Goal: Task Accomplishment & Management: Manage account settings

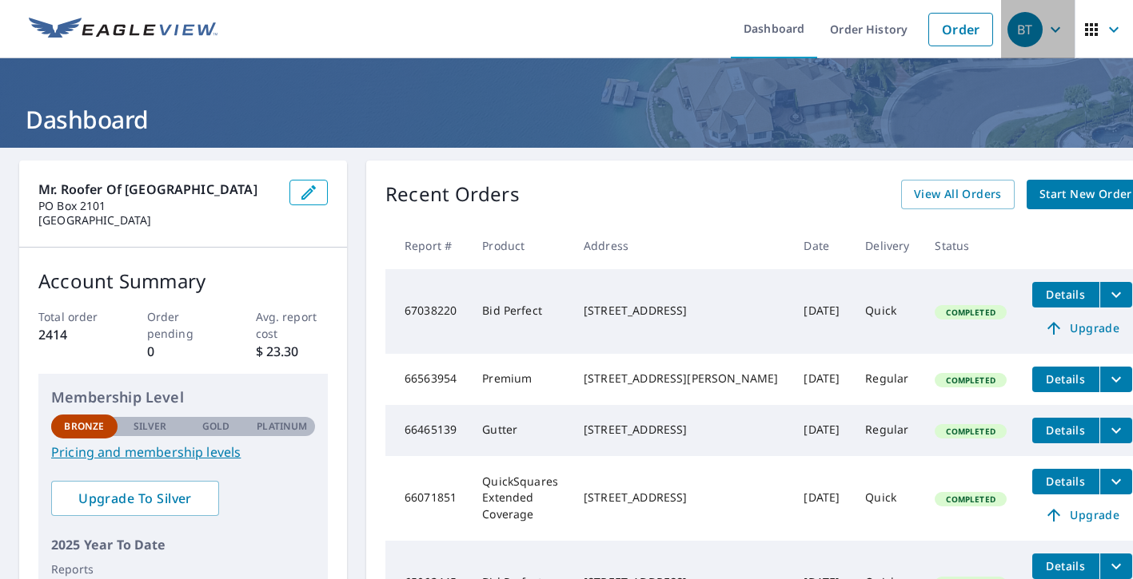
click at [1056, 30] on icon "button" at bounding box center [1054, 29] width 19 height 19
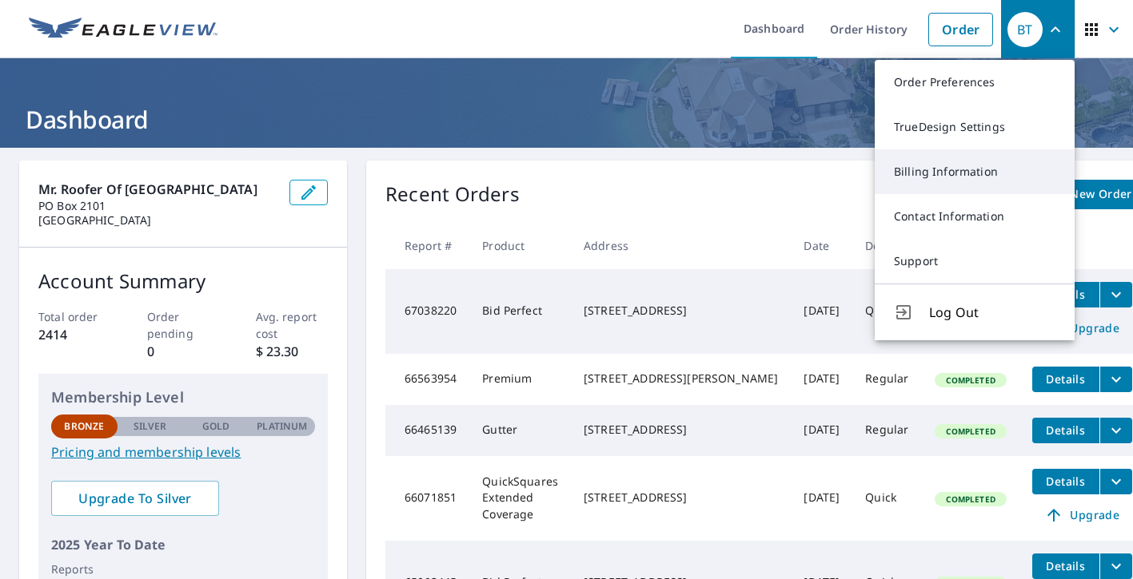
click at [995, 163] on link "Billing Information" at bounding box center [974, 171] width 200 height 45
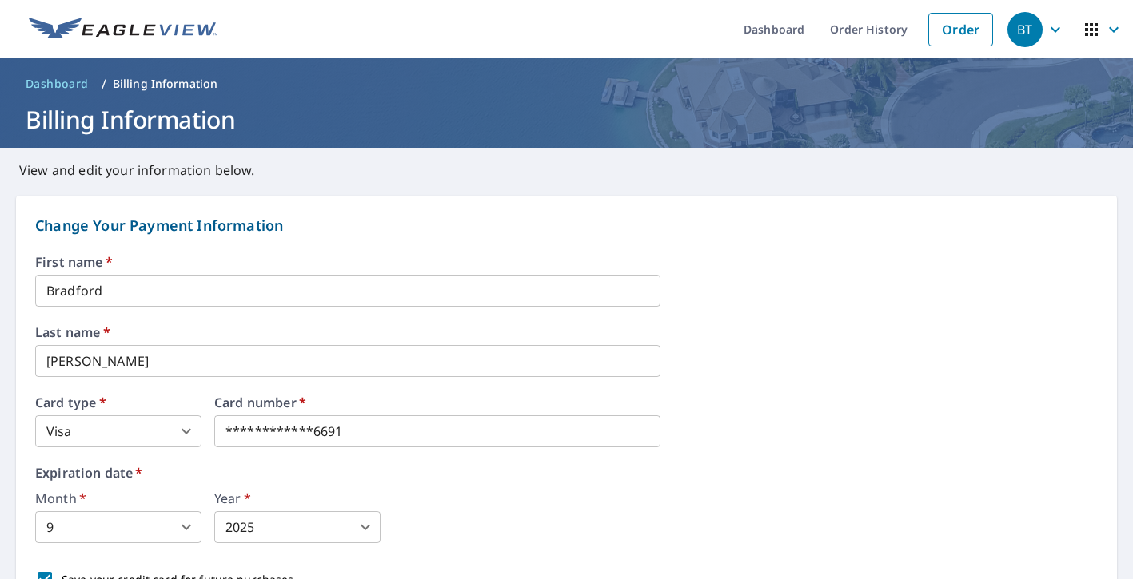
click at [941, 312] on div "**********" at bounding box center [566, 449] width 1062 height 386
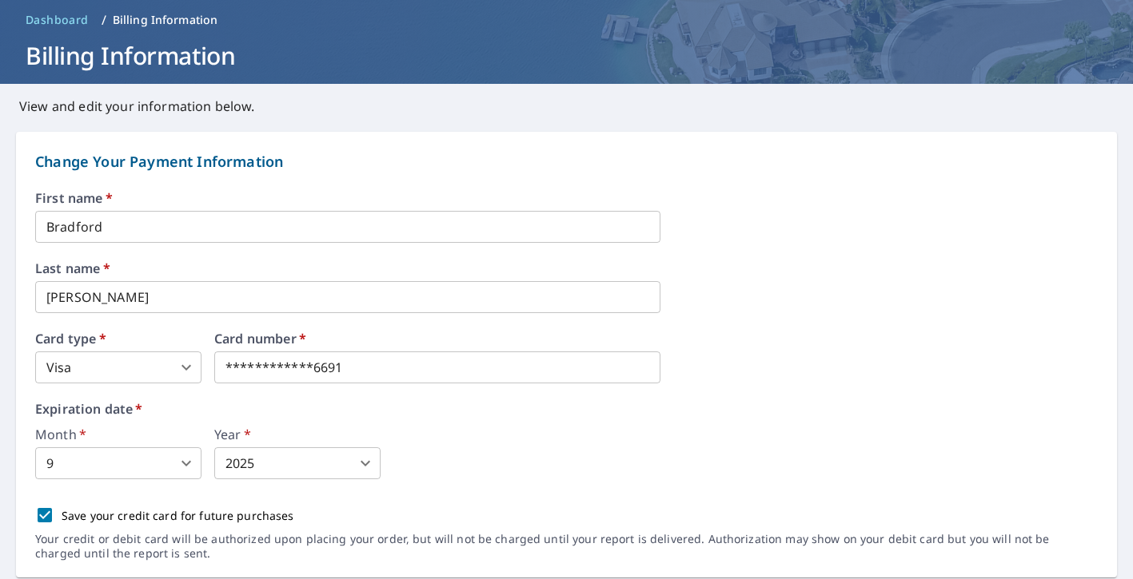
scroll to position [96, 0]
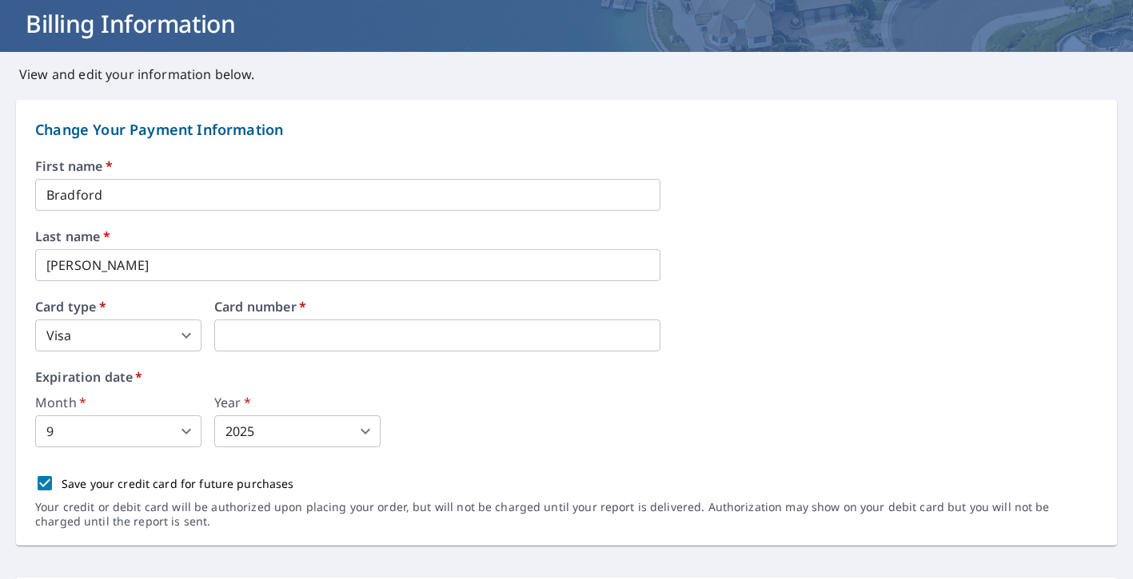
drag, startPoint x: 347, startPoint y: 334, endPoint x: 184, endPoint y: 311, distance: 164.7
click at [74, 437] on body "BT BT Dashboard Order History Order BT Dashboard / Billing Information Billing …" at bounding box center [566, 289] width 1133 height 579
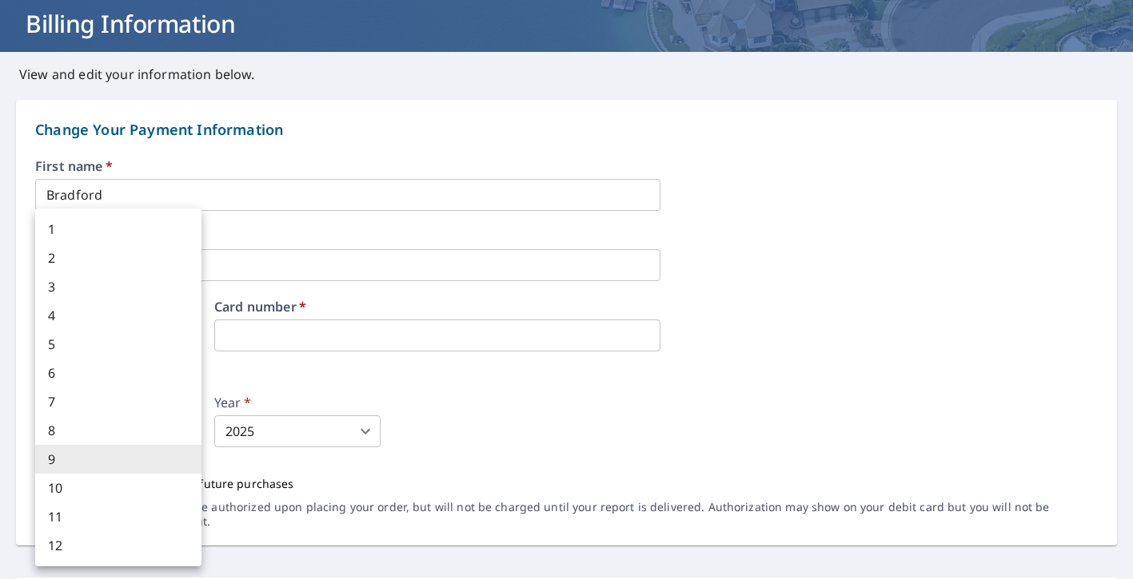
click at [73, 513] on li "11" at bounding box center [118, 517] width 166 height 29
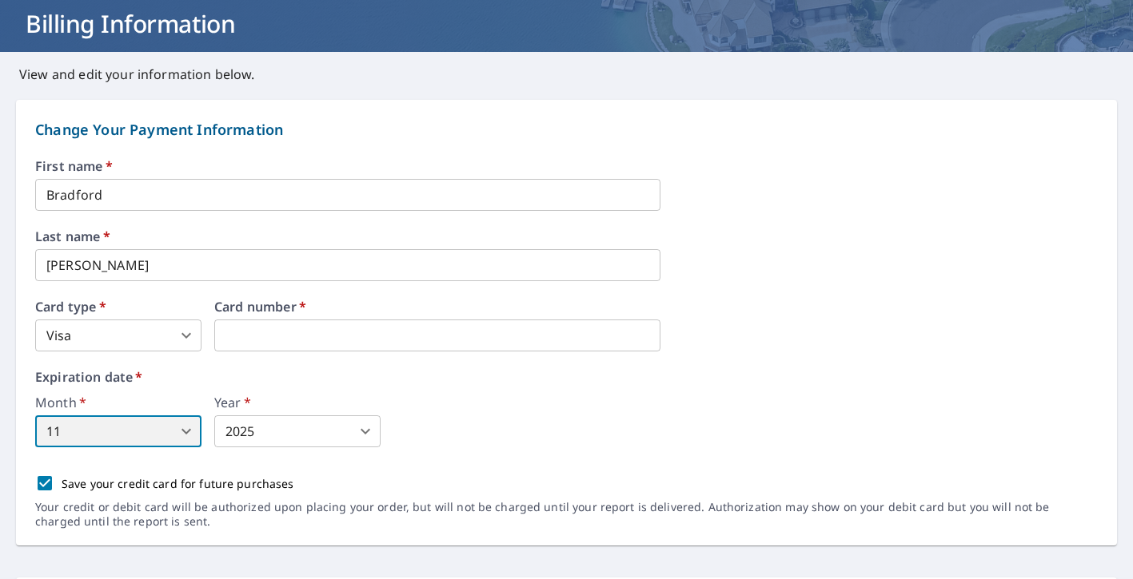
type input "11"
click at [273, 429] on body "BT BT Dashboard Order History Order BT Dashboard / Billing Information Billing …" at bounding box center [566, 289] width 1133 height 579
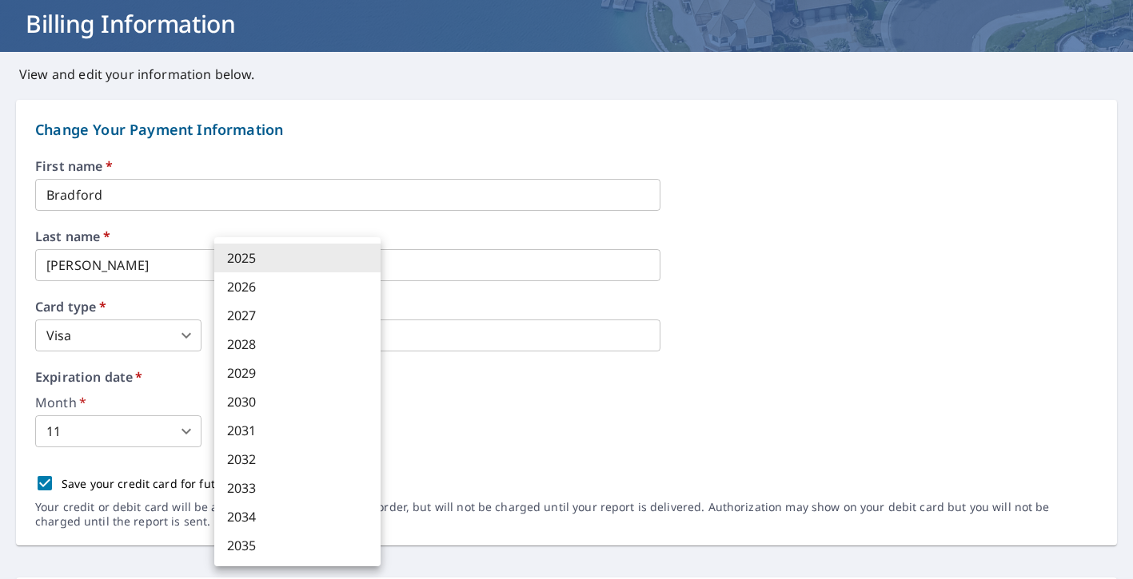
click at [257, 353] on li "2028" at bounding box center [297, 344] width 166 height 29
type input "2028"
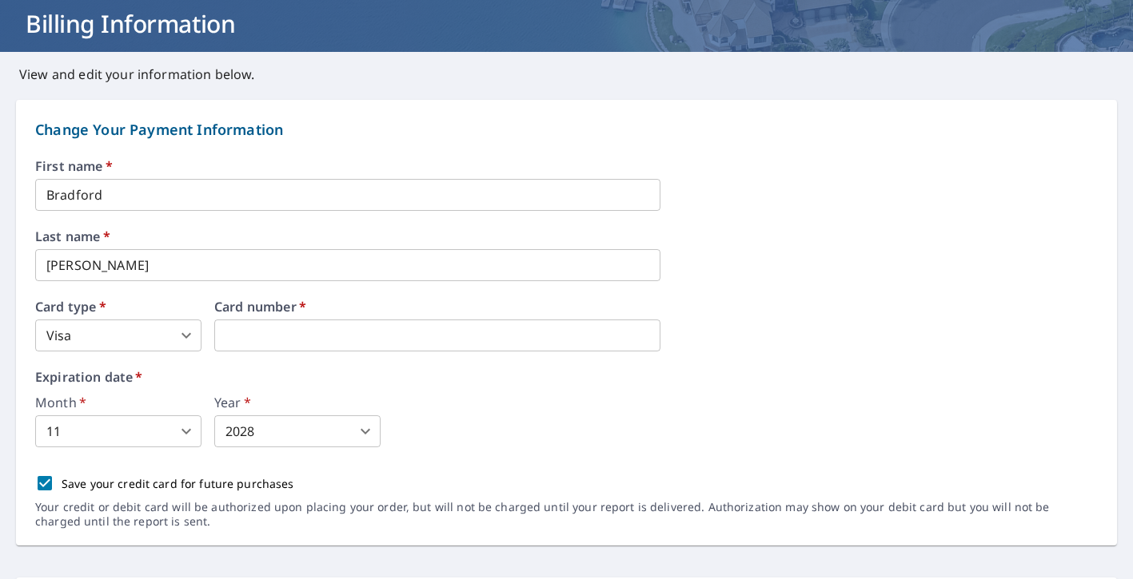
click at [461, 444] on div "Month   * 11 11 ​ Year   * 2028 2028 ​" at bounding box center [566, 421] width 1062 height 51
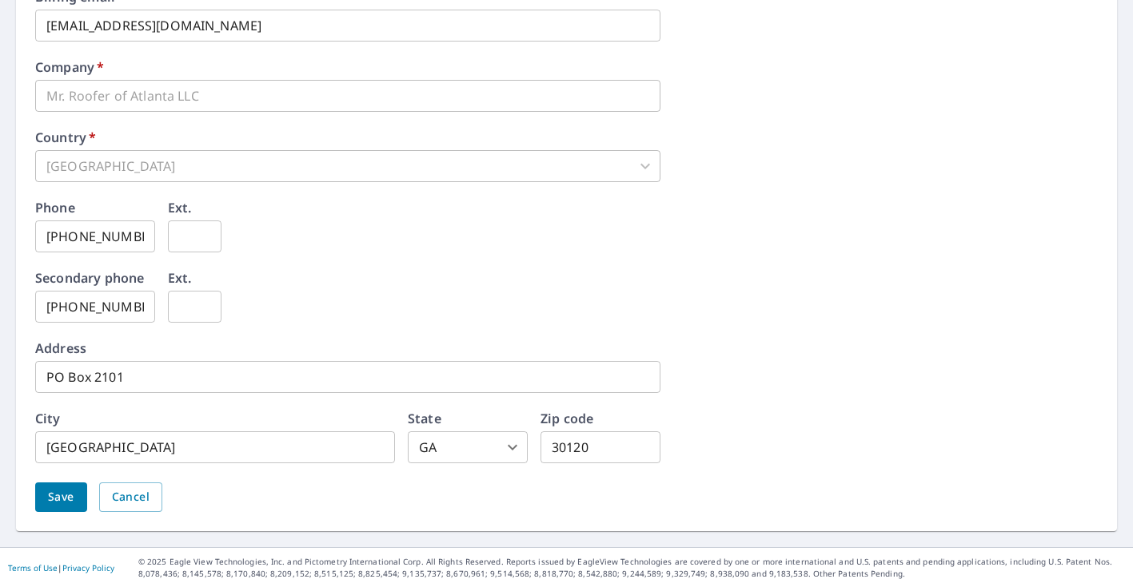
scroll to position [775, 0]
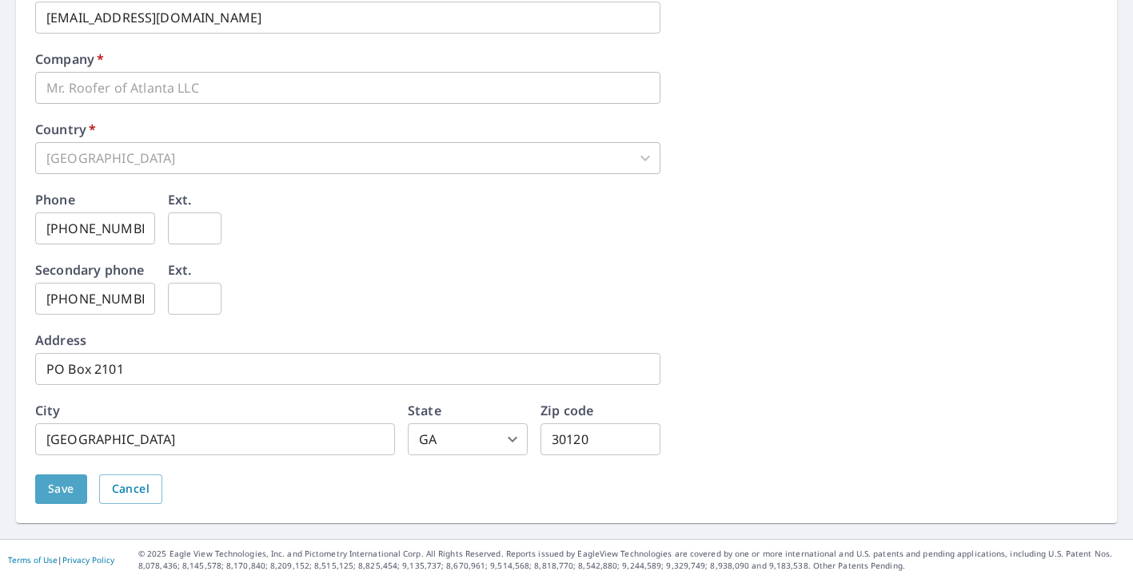
click at [60, 492] on span "Save" at bounding box center [61, 490] width 26 height 20
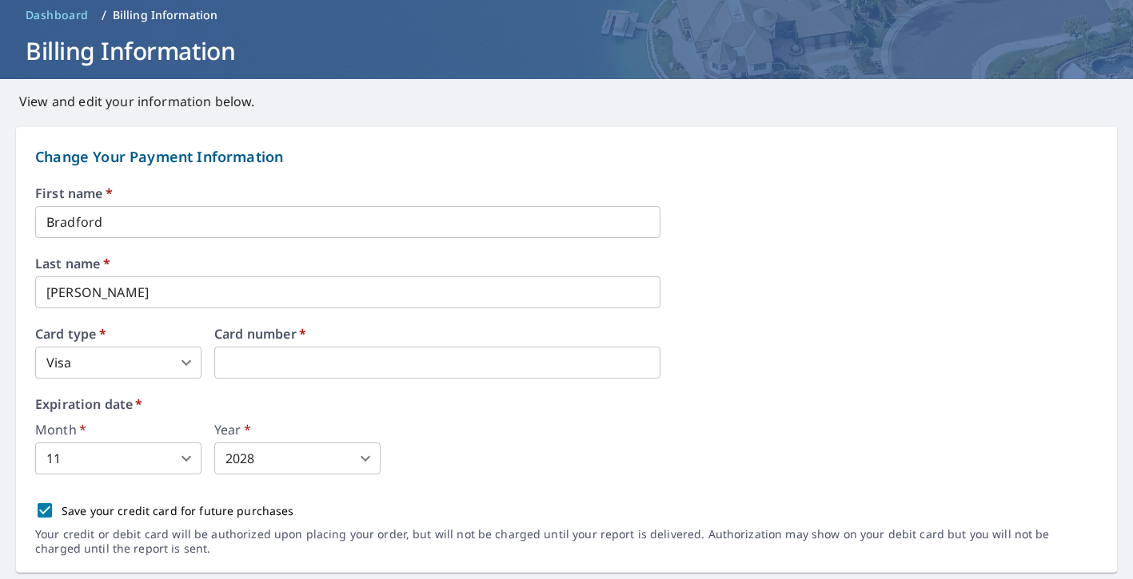
scroll to position [0, 0]
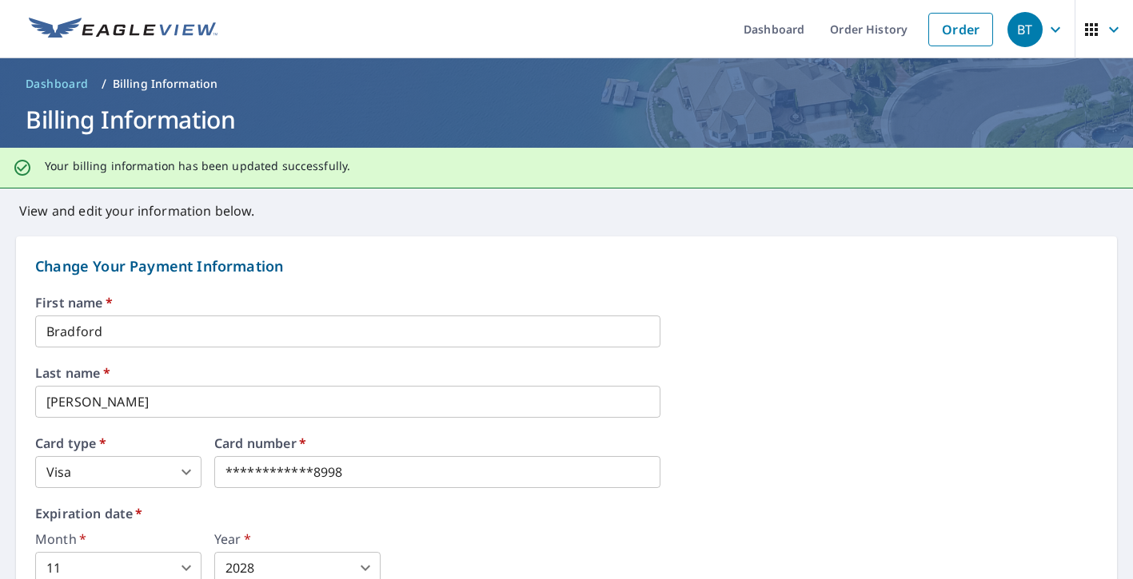
click at [1026, 345] on div "First name   * [PERSON_NAME] ​" at bounding box center [566, 322] width 1062 height 51
